Goal: Check status: Check status

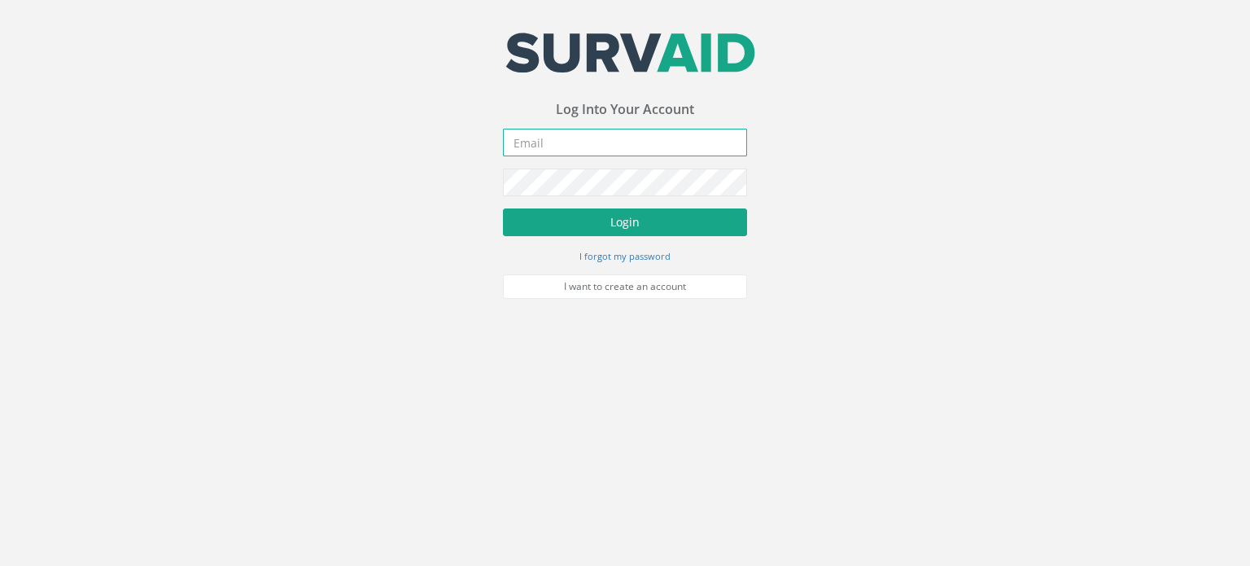
type input "[PERSON_NAME][EMAIL_ADDRESS][DOMAIN_NAME]"
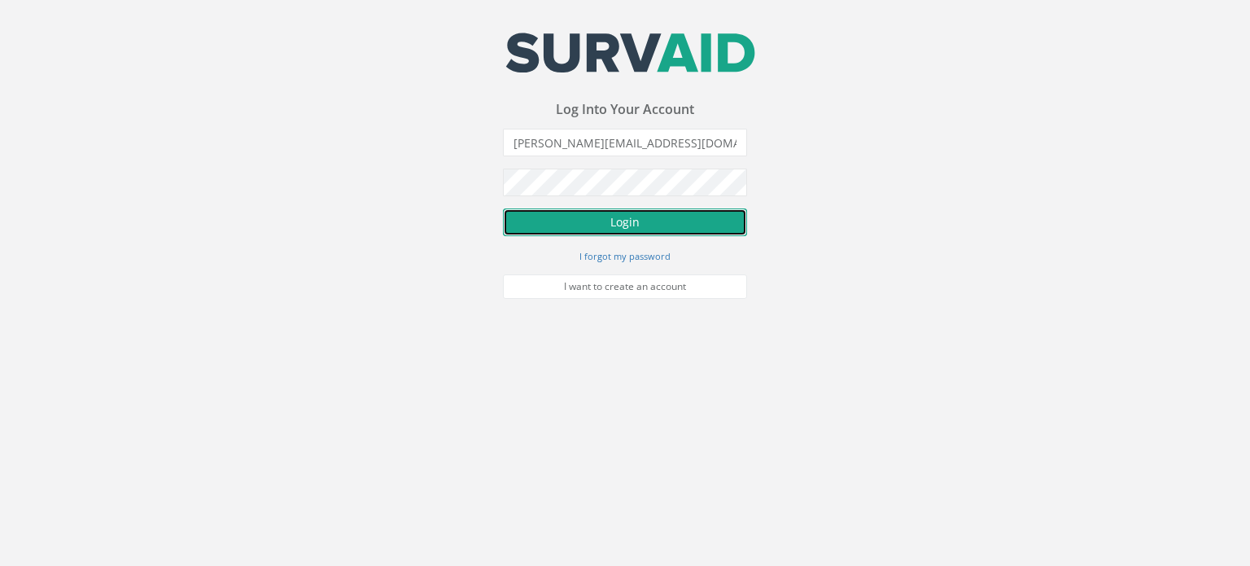
click at [652, 224] on button "Login" at bounding box center [625, 222] width 244 height 28
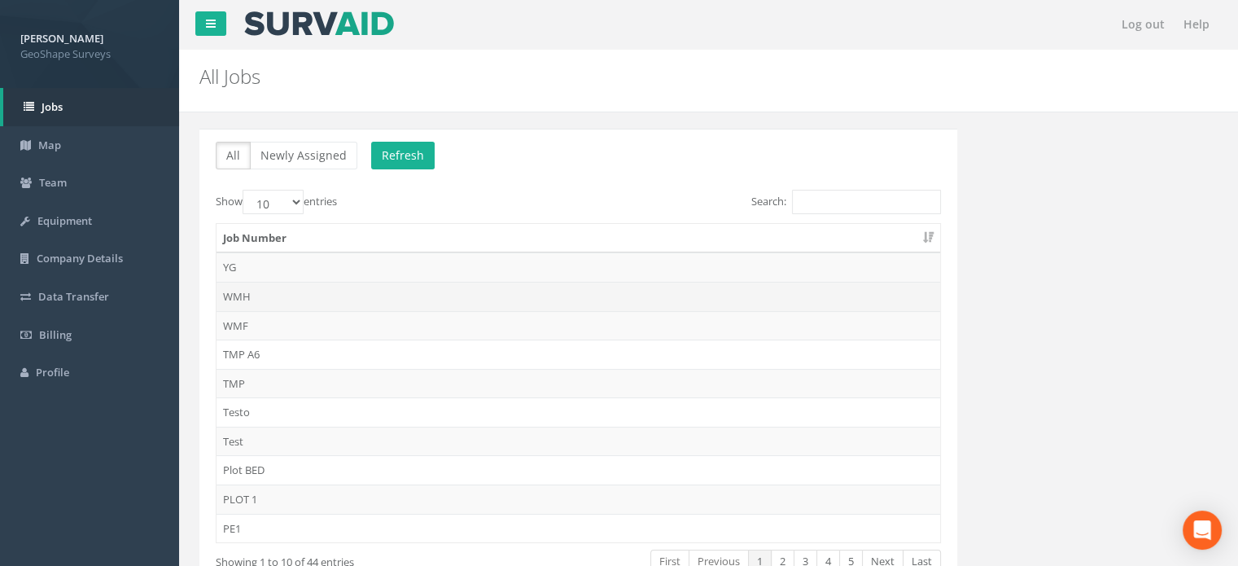
click at [228, 301] on td "WMH" at bounding box center [579, 296] width 724 height 29
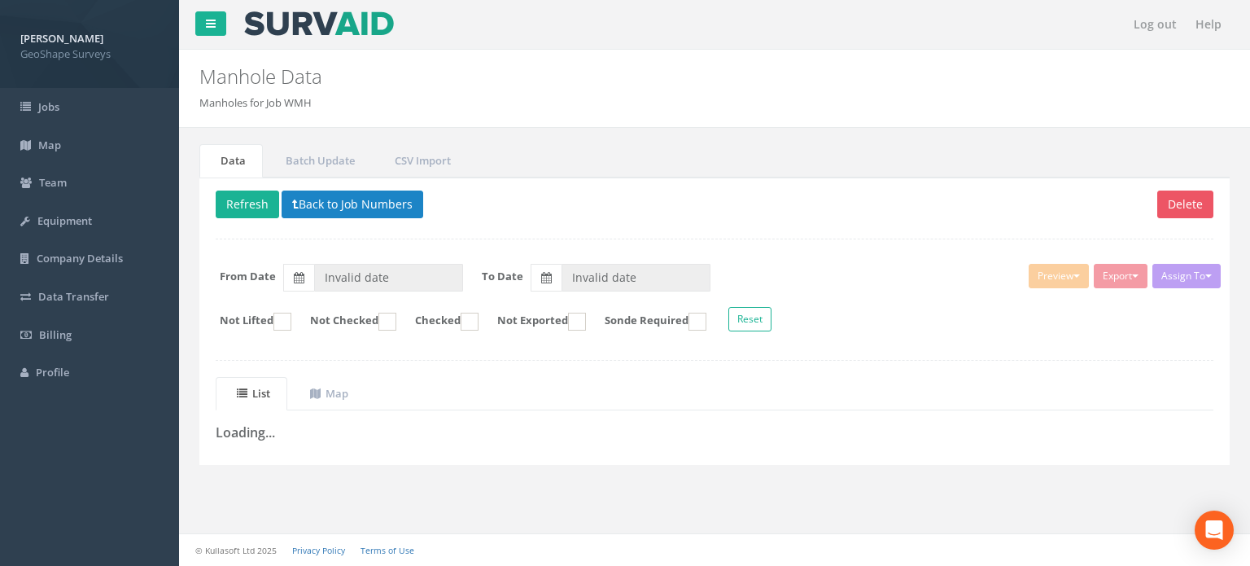
type input "[DATE]"
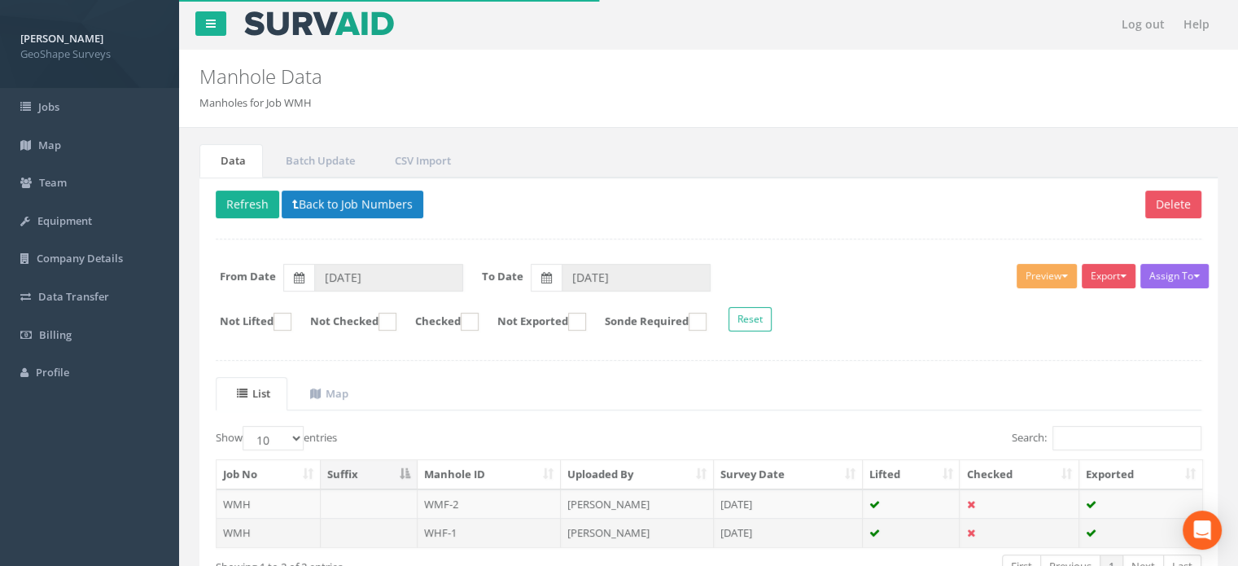
click at [247, 518] on td "WMH" at bounding box center [269, 532] width 104 height 29
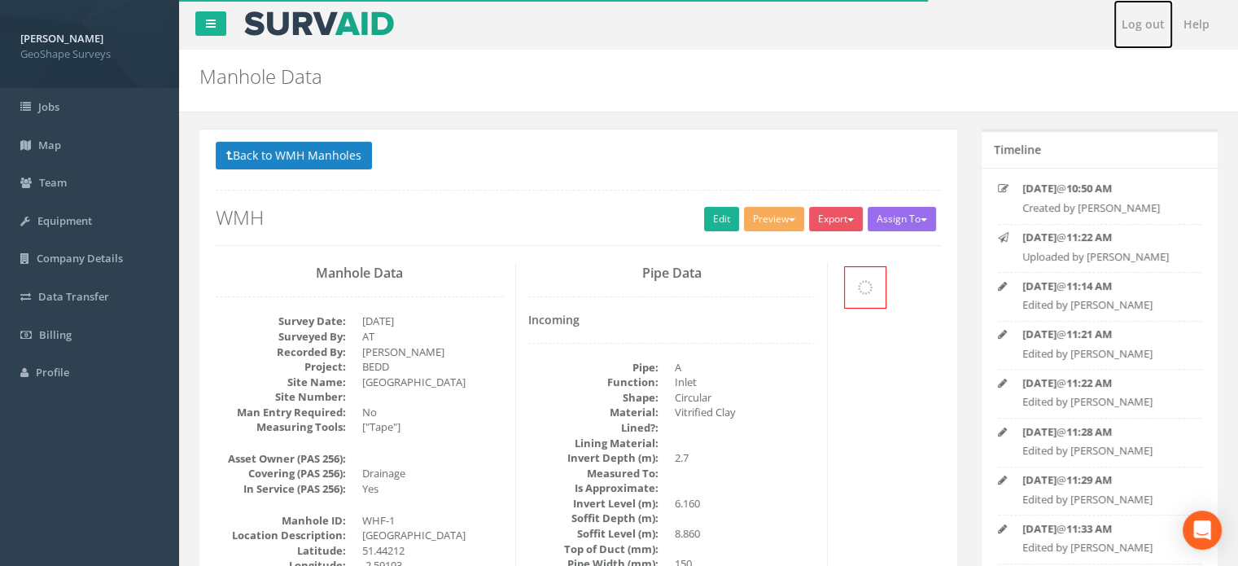
click at [1143, 37] on link "Log out" at bounding box center [1143, 24] width 59 height 49
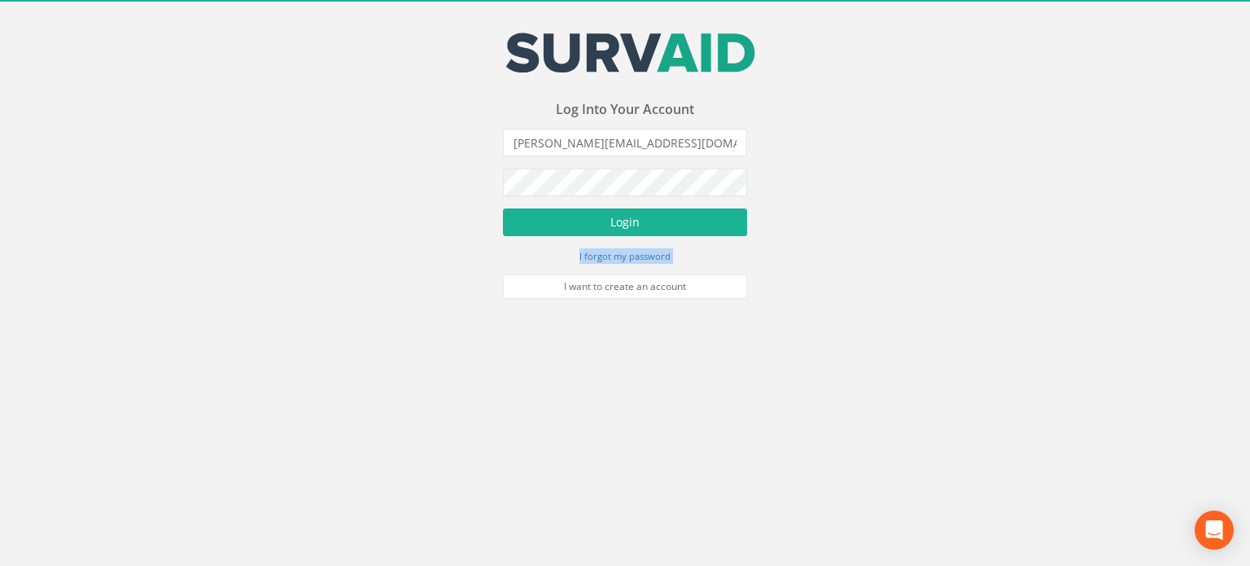
click at [156, 289] on div "Your email address was sucessfully verified - please login below to continue Yo…" at bounding box center [625, 149] width 1250 height 299
